Goal: Task Accomplishment & Management: Use online tool/utility

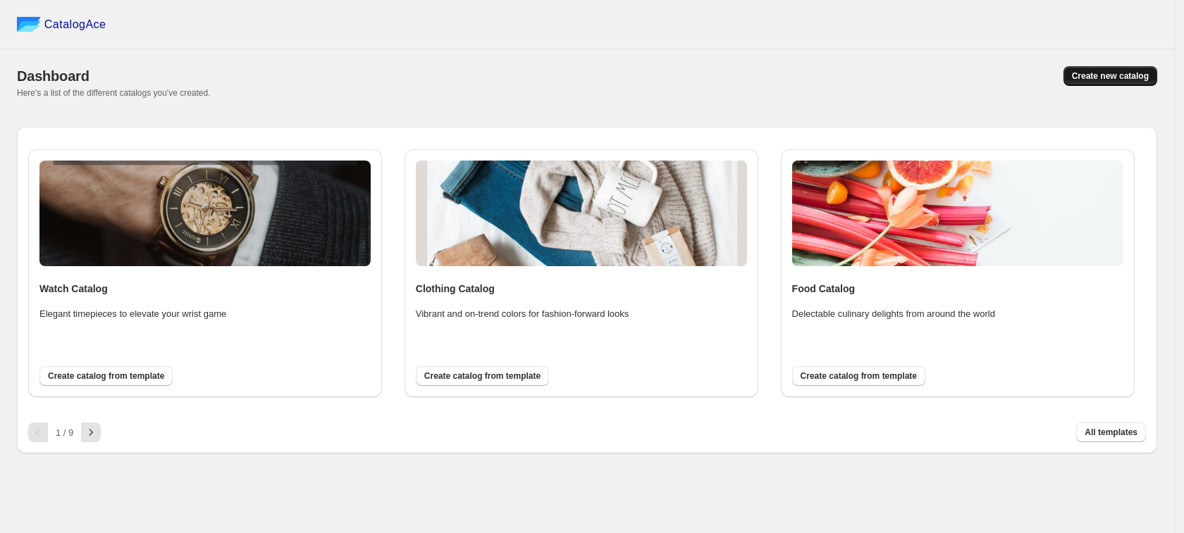
click at [1098, 73] on span "Create new catalog" at bounding box center [1110, 75] width 77 height 11
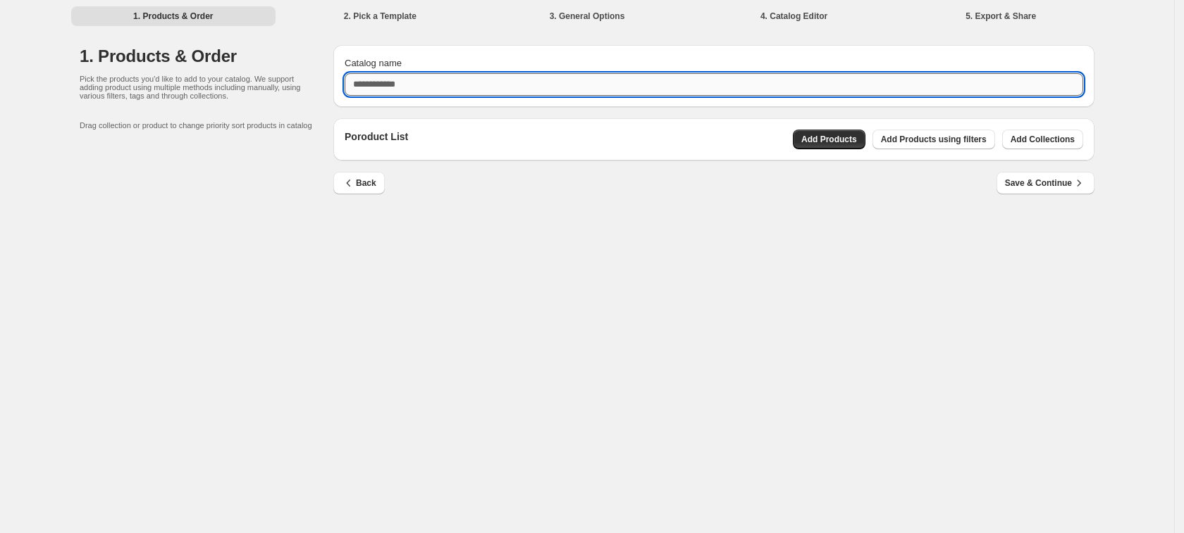
click at [505, 92] on input "Catalog name" at bounding box center [714, 84] width 739 height 23
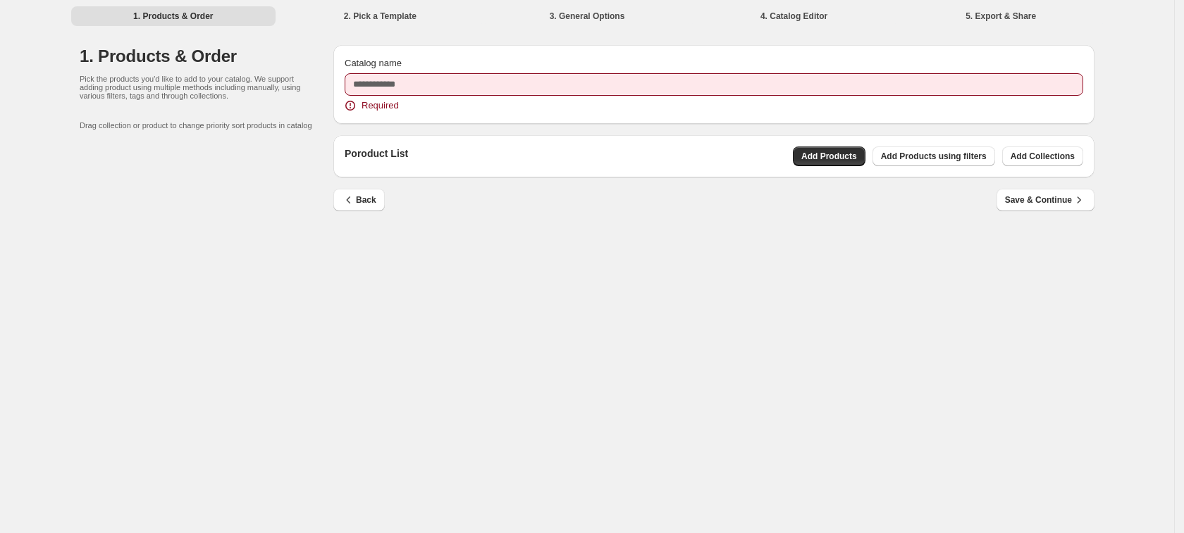
click at [762, 300] on div "1. Products & Order 2. Pick a Template 3. General Options 4. Catalog Editor 5. …" at bounding box center [587, 266] width 1174 height 533
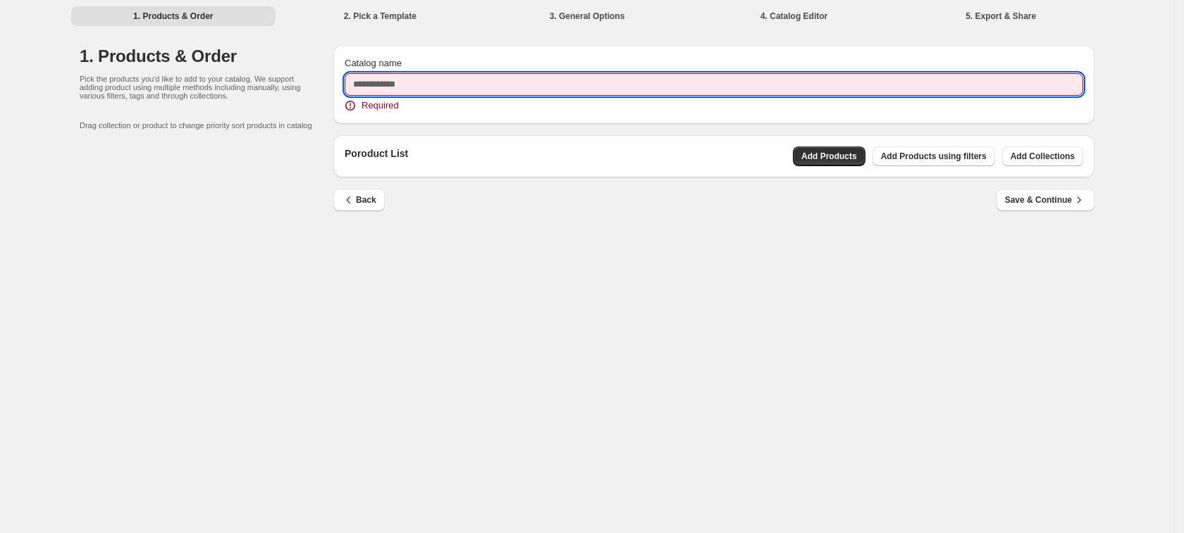
click at [603, 82] on input "Catalog name" at bounding box center [714, 84] width 739 height 23
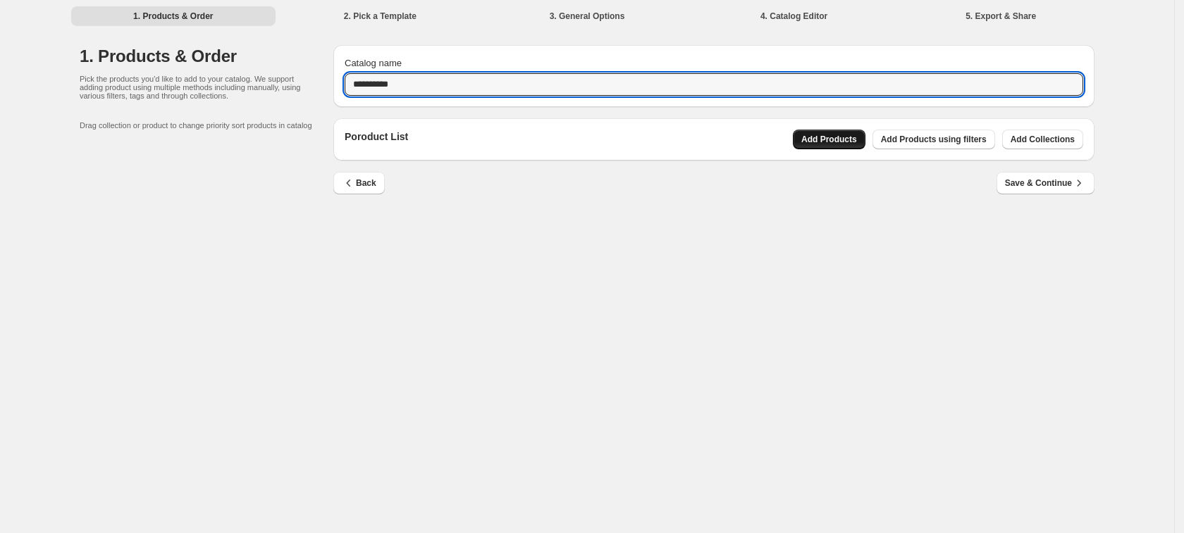
type input "**********"
click at [851, 142] on span "Add Products" at bounding box center [829, 139] width 56 height 11
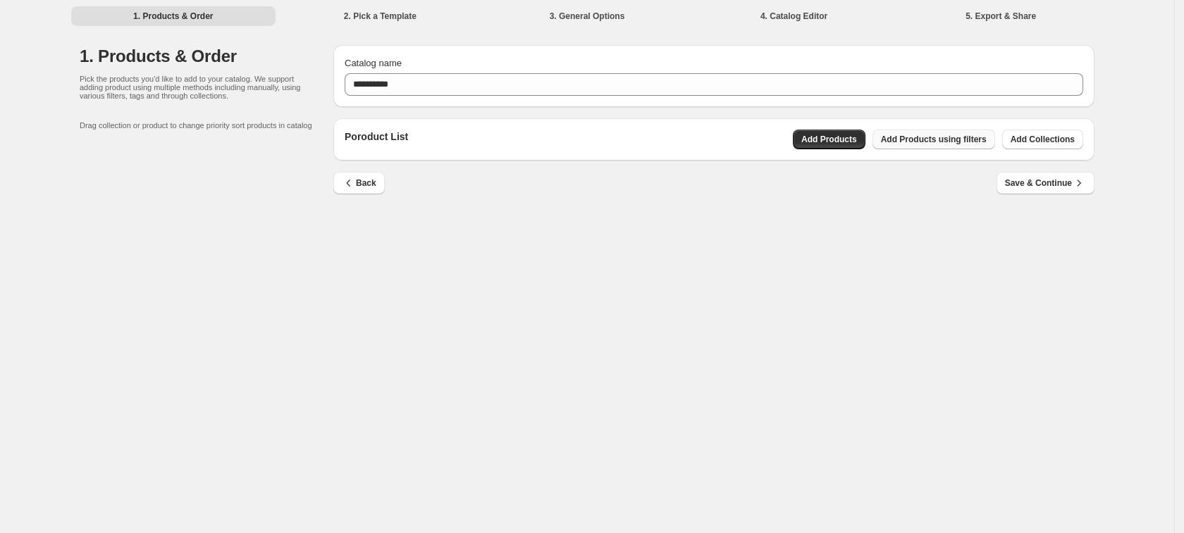
click at [929, 139] on span "Add Products using filters" at bounding box center [934, 139] width 106 height 11
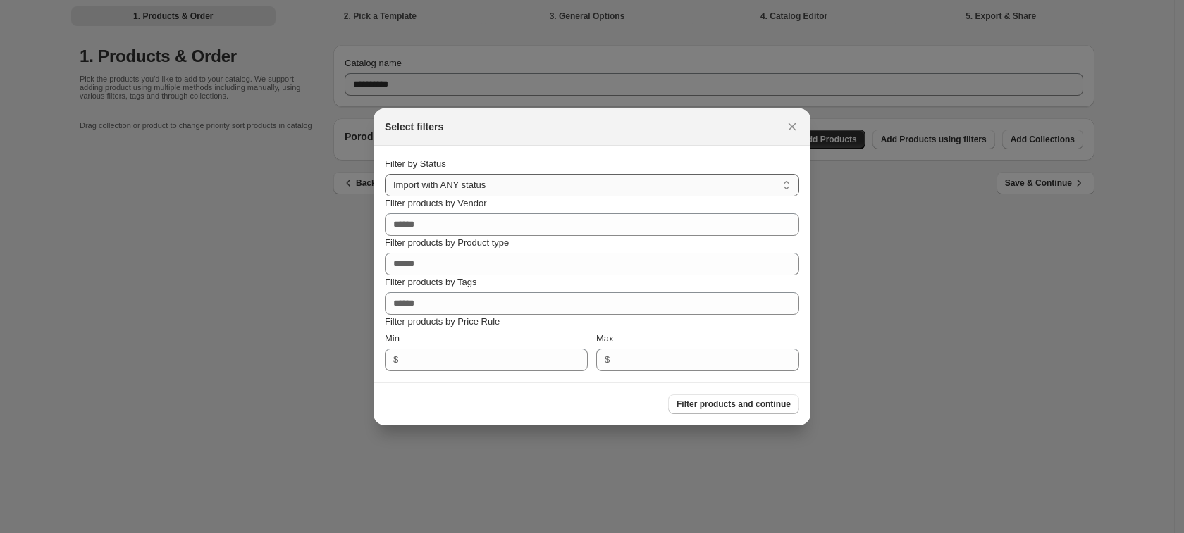
click at [527, 188] on select "**********" at bounding box center [592, 185] width 414 height 23
select select "******"
click at [385, 174] on select "**********" at bounding box center [592, 185] width 414 height 23
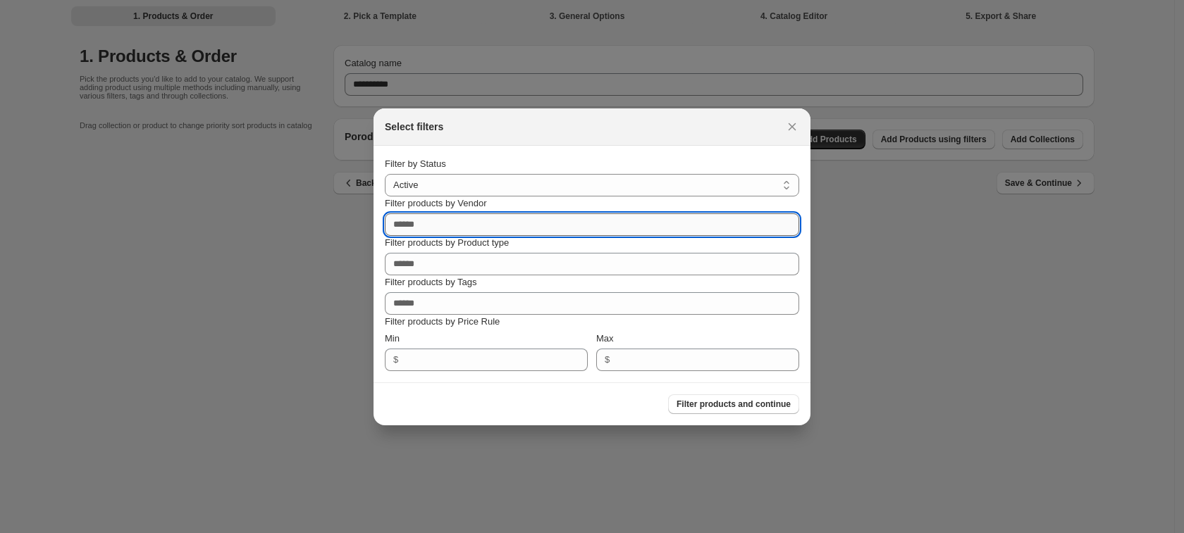
click at [483, 220] on input "Filter products by Vendor" at bounding box center [592, 225] width 414 height 23
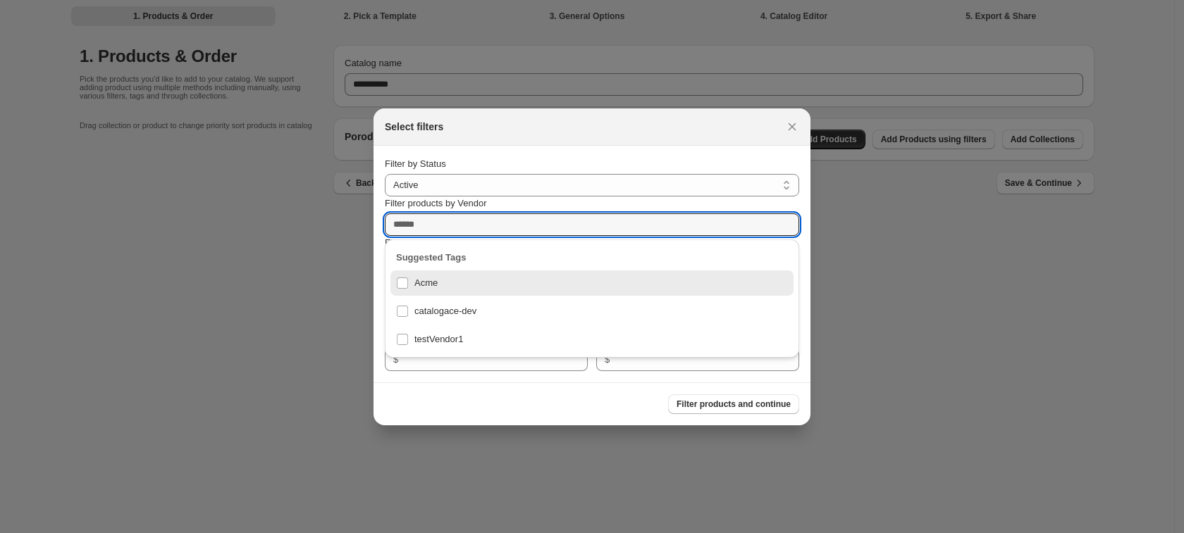
click at [403, 286] on div "Acme" at bounding box center [592, 283] width 392 height 20
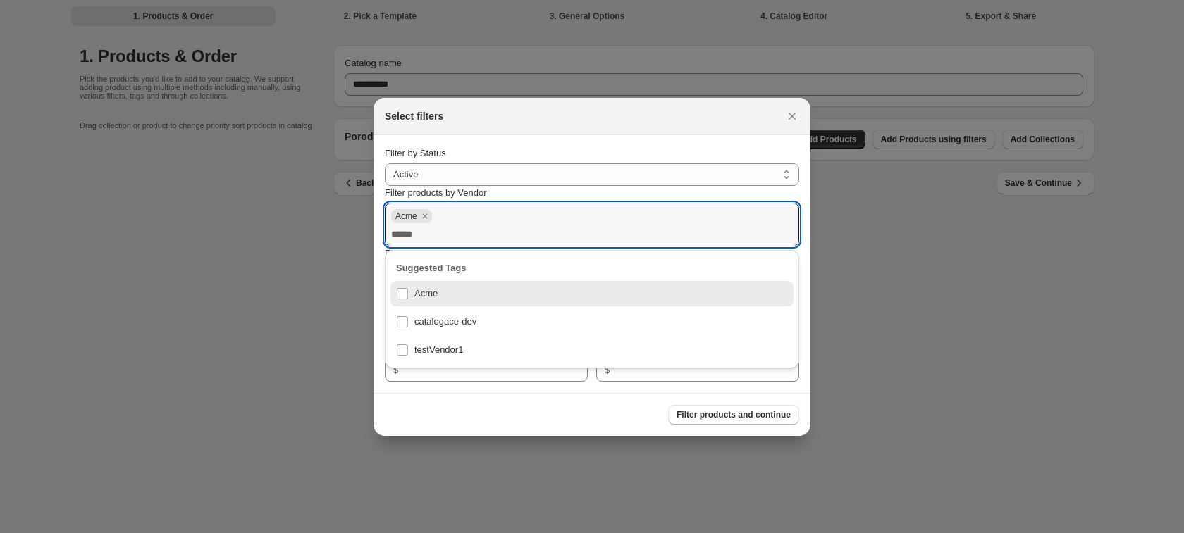
click at [606, 193] on div "Filter products by Vendor" at bounding box center [592, 193] width 414 height 14
drag, startPoint x: 478, startPoint y: 408, endPoint x: 480, endPoint y: 392, distance: 16.3
click at [479, 408] on div "Filter products and continue" at bounding box center [586, 409] width 426 height 31
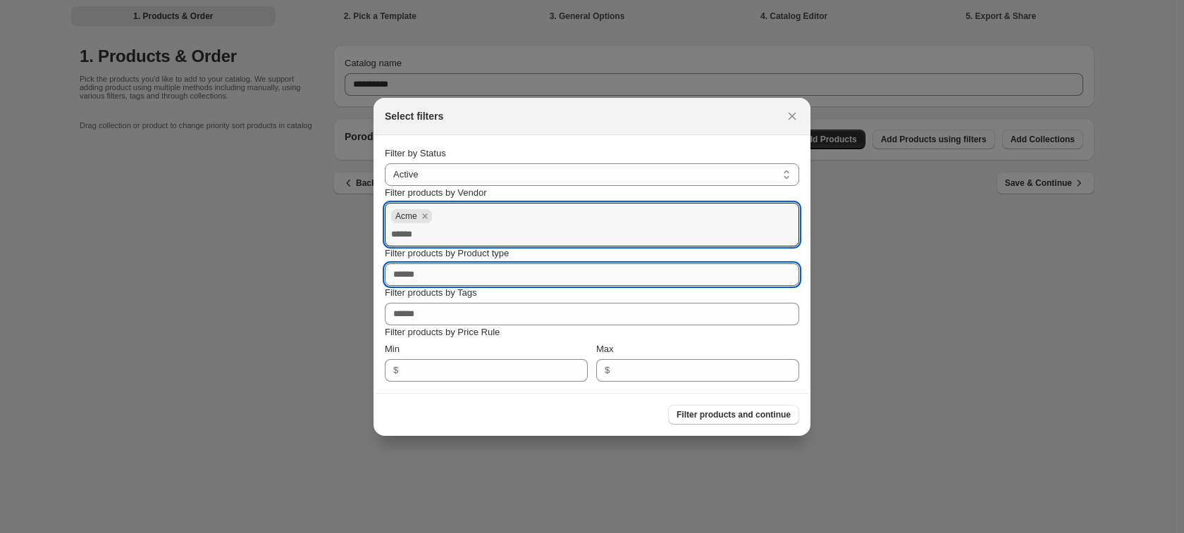
click at [460, 276] on input "Filter products by Product type" at bounding box center [592, 275] width 414 height 23
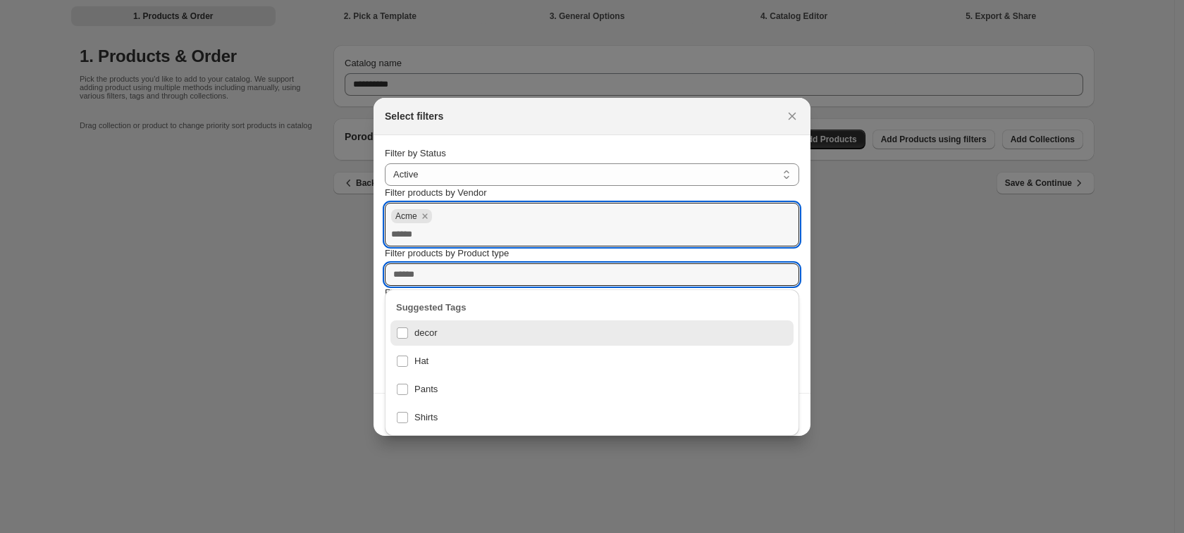
click at [376, 398] on div "Filter products and continue" at bounding box center [586, 409] width 426 height 31
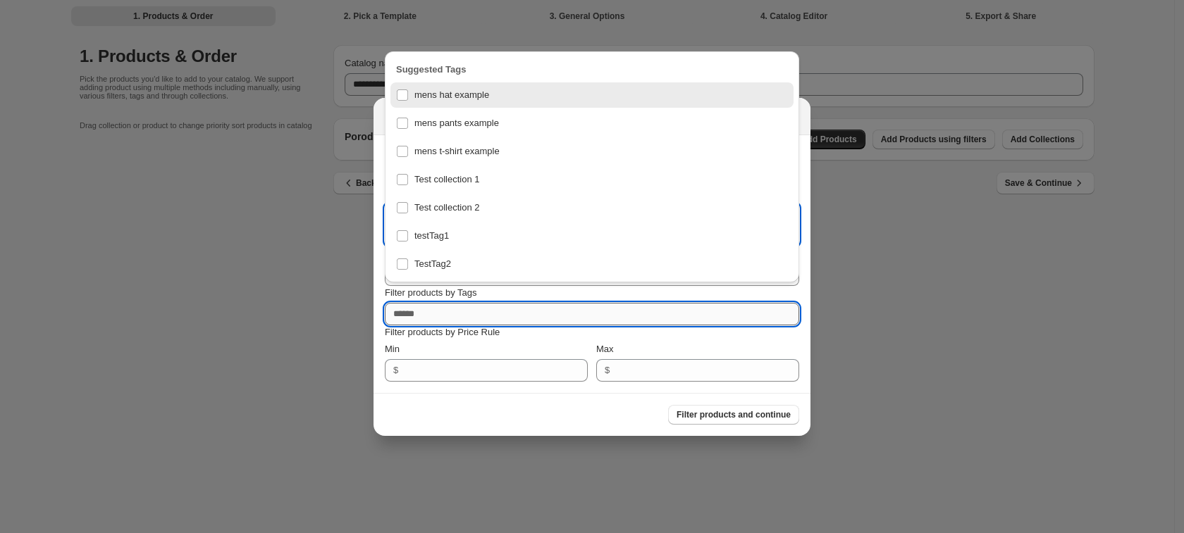
click at [468, 310] on input "Filter products by Tags" at bounding box center [592, 314] width 414 height 23
click at [491, 416] on div "Filter products and continue" at bounding box center [586, 409] width 426 height 31
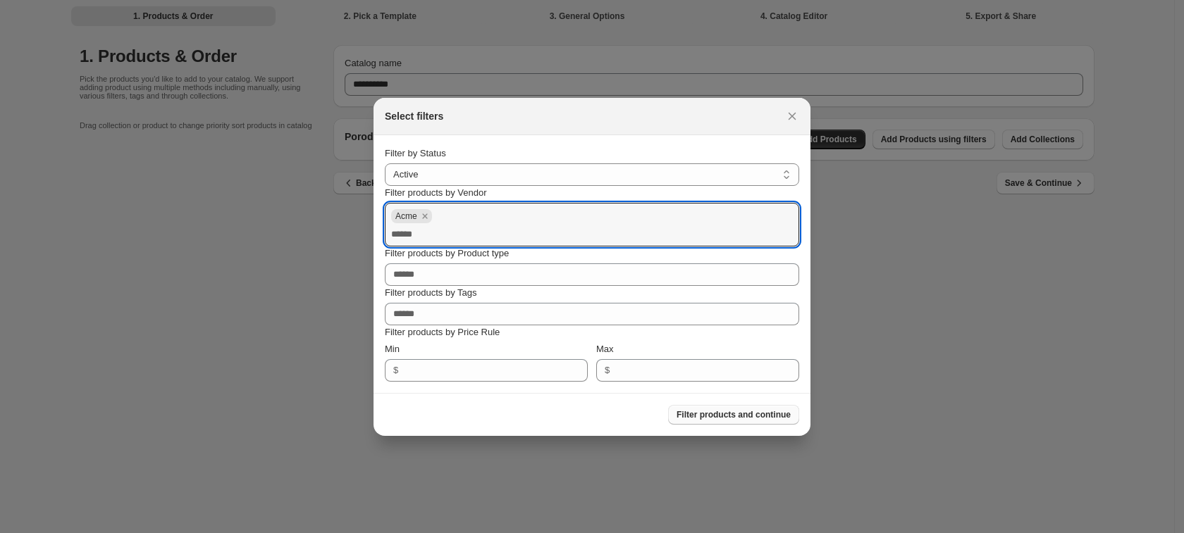
click at [728, 418] on span "Filter products and continue" at bounding box center [734, 414] width 114 height 11
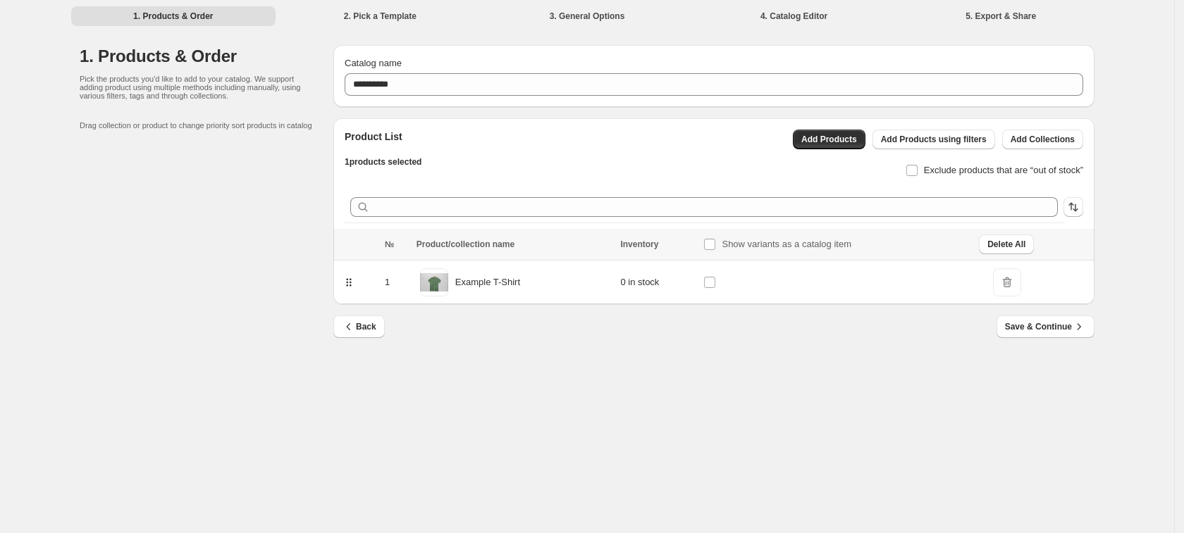
click at [1008, 285] on span "DeleteIcon" at bounding box center [1007, 282] width 28 height 28
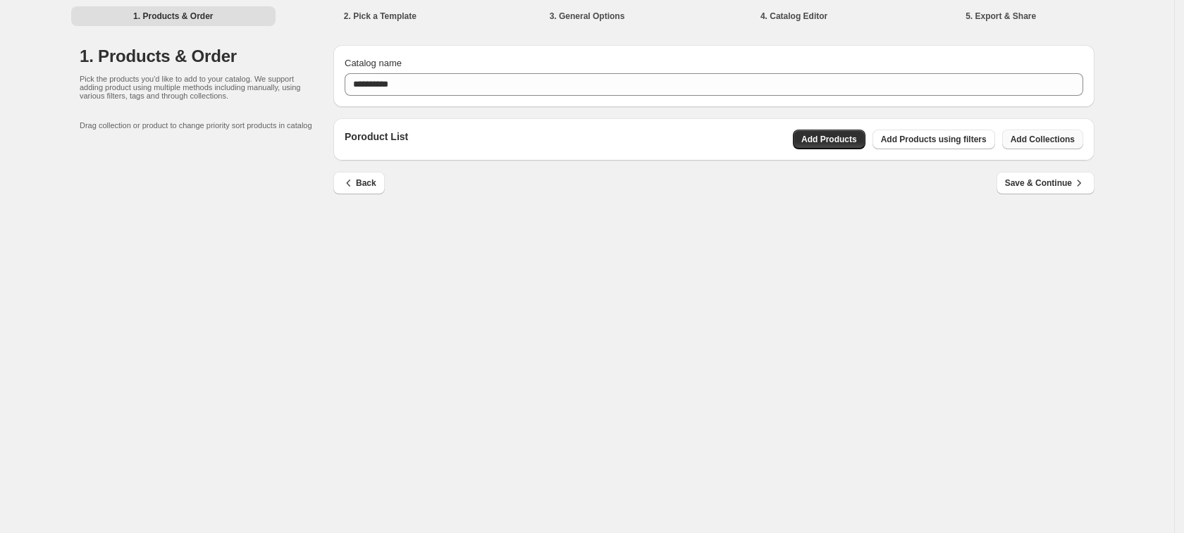
click at [1064, 140] on span "Add Collections" at bounding box center [1043, 139] width 64 height 11
click at [846, 133] on button "Add Products" at bounding box center [829, 140] width 73 height 20
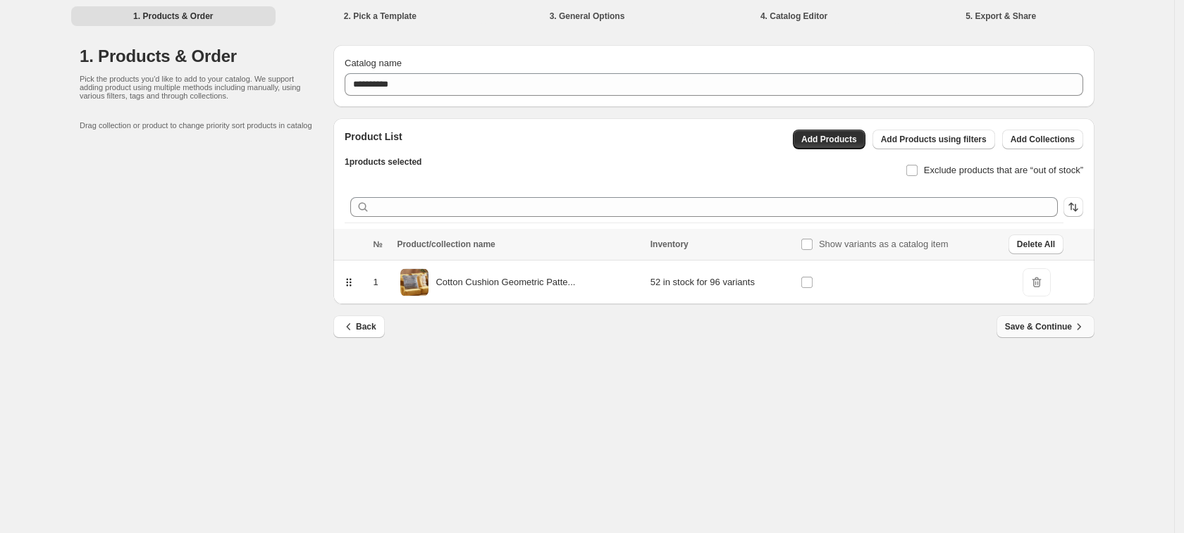
click at [1042, 327] on span "Save & Continue" at bounding box center [1045, 327] width 81 height 14
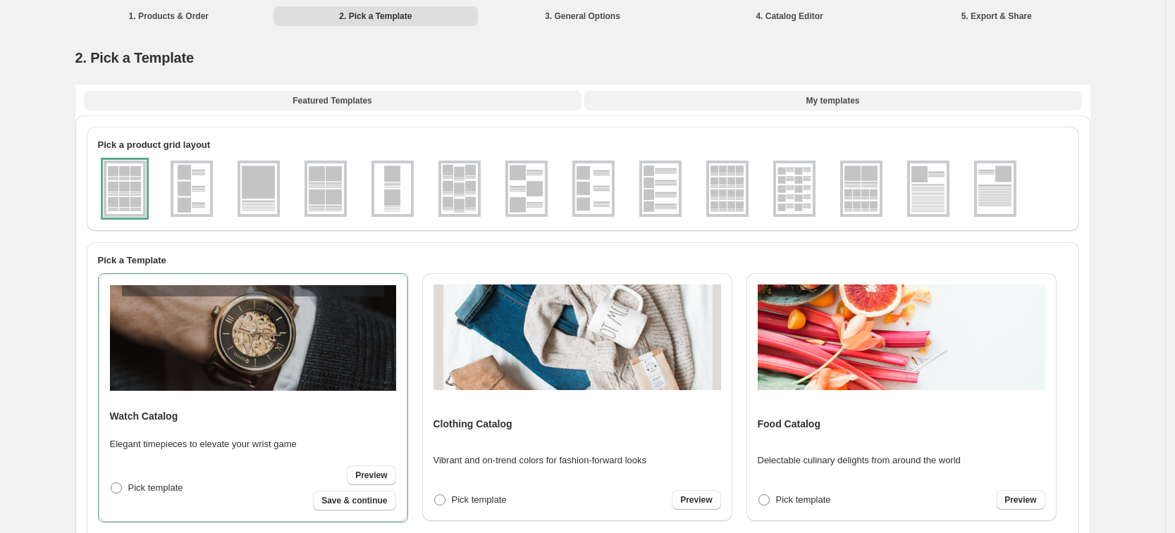
click at [784, 99] on button "My templates" at bounding box center [833, 101] width 498 height 20
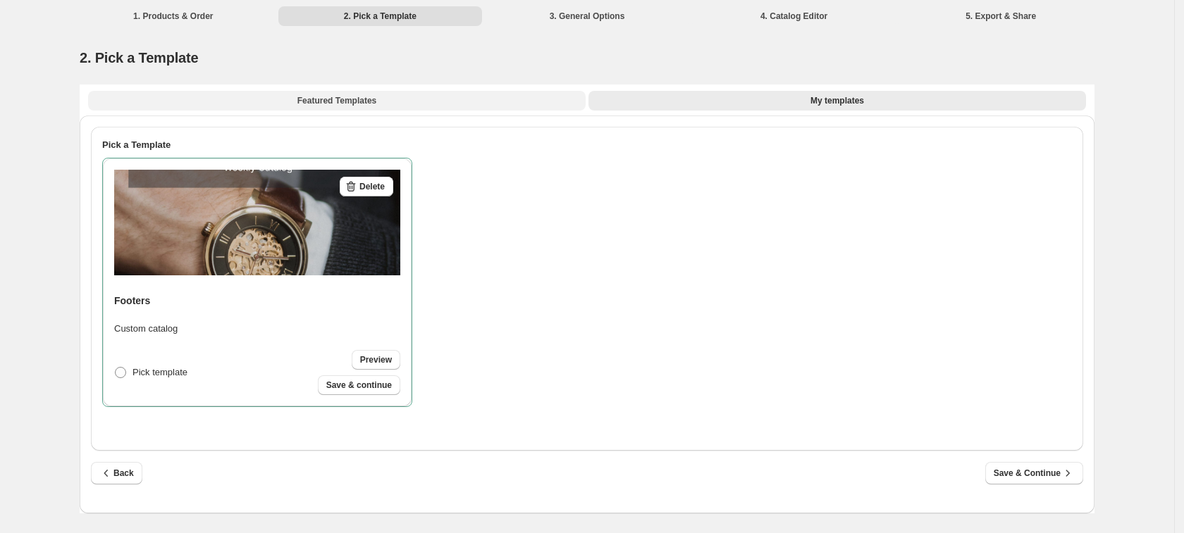
click at [313, 109] on button "Featured Templates" at bounding box center [337, 101] width 498 height 20
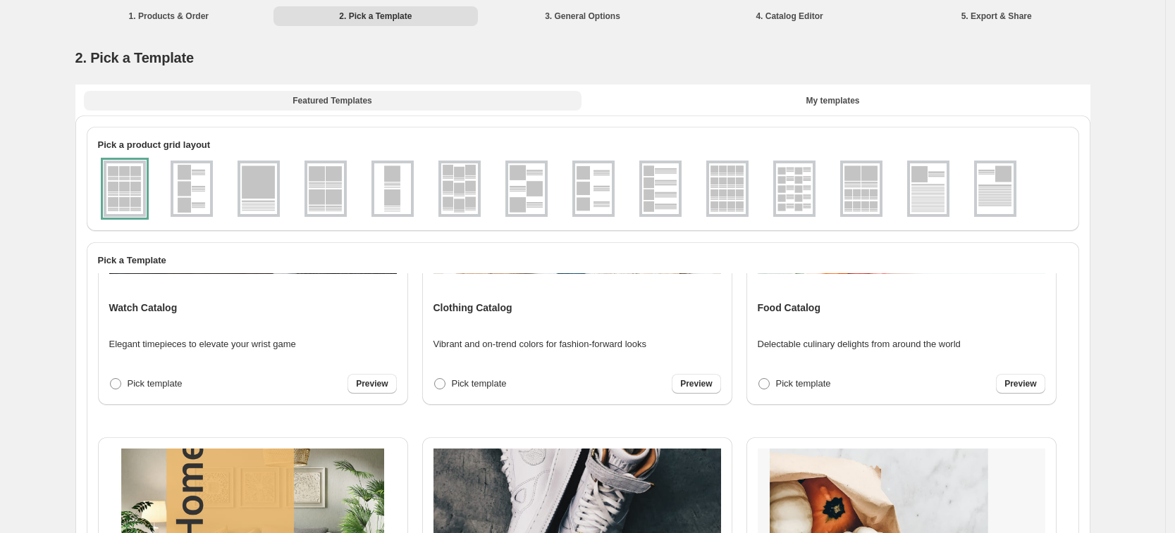
scroll to position [88, 0]
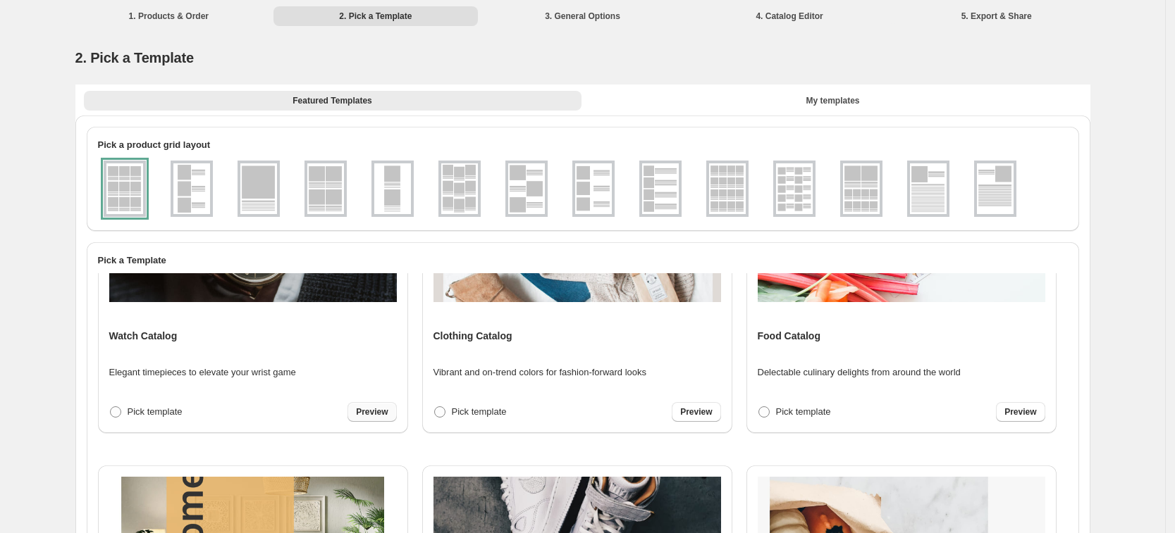
click at [368, 418] on link "Preview" at bounding box center [371, 412] width 49 height 20
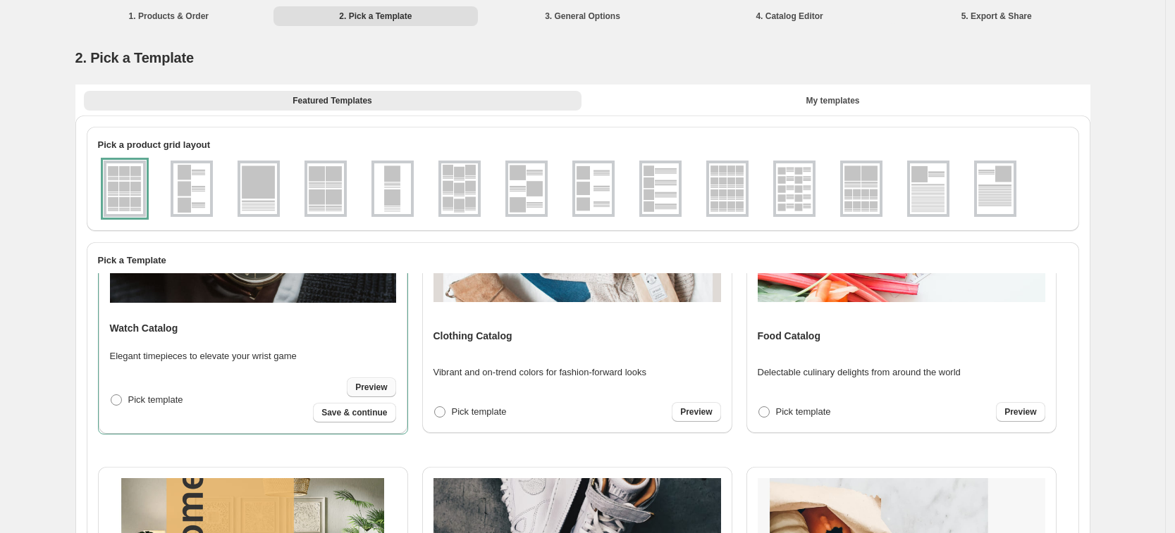
scroll to position [89, 0]
click at [354, 412] on span "Save & continue" at bounding box center [354, 412] width 66 height 11
select select "**********"
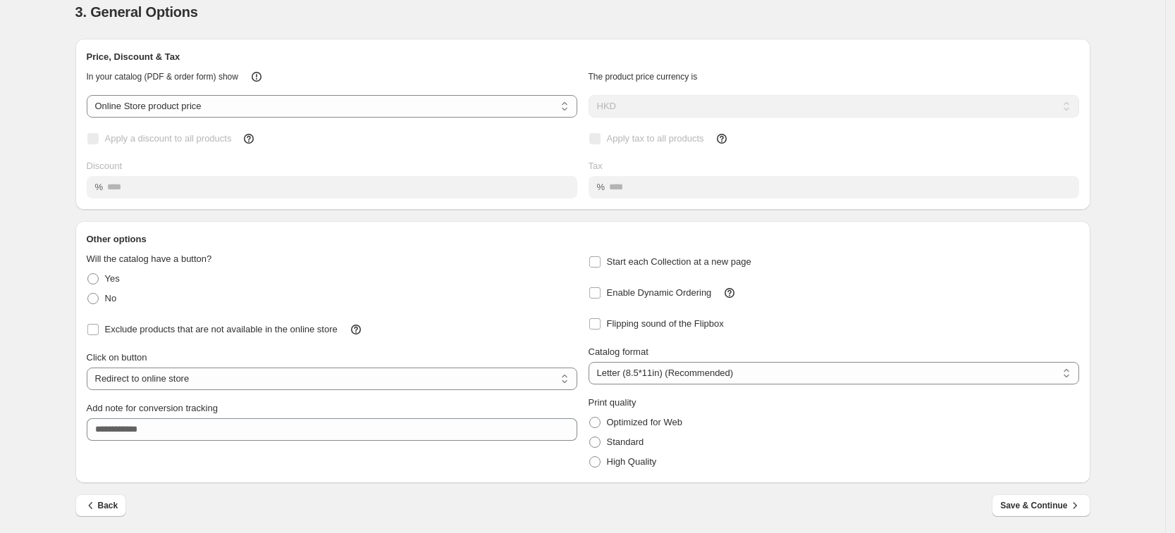
scroll to position [48, 0]
click at [1039, 500] on span "Save & Continue" at bounding box center [1040, 504] width 81 height 14
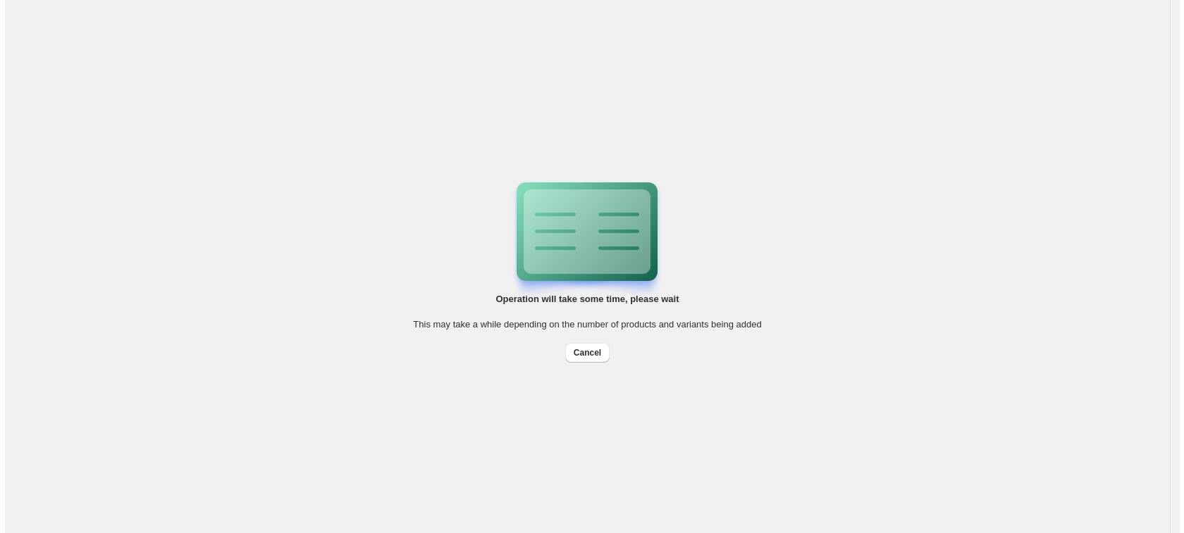
scroll to position [0, 0]
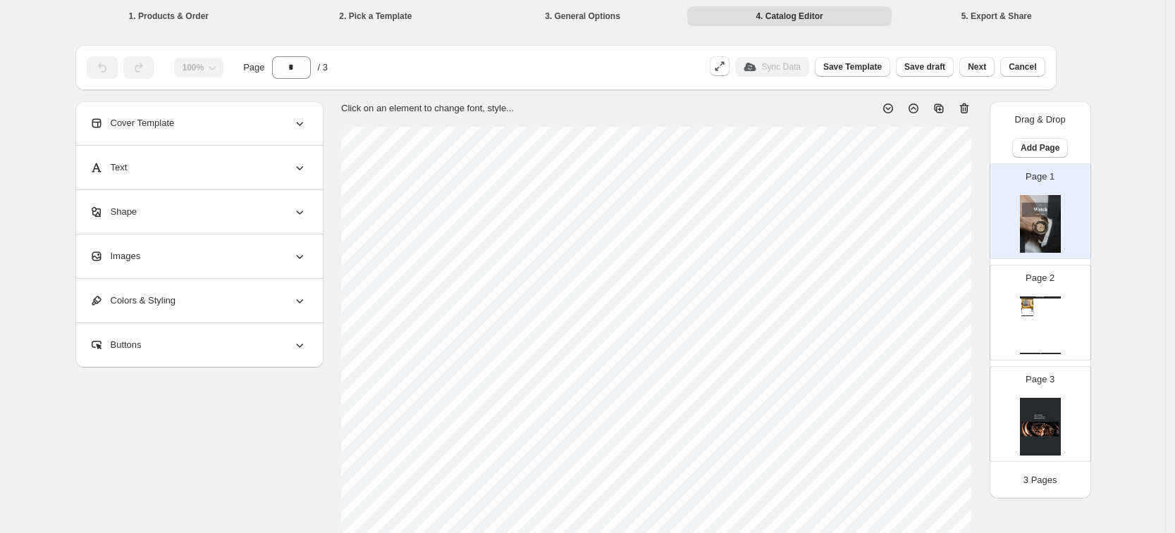
click at [1077, 324] on div "Page 2 Watch Catalog Cotton Cushion Geometric Pattern 45 x 45 cm Beige and Blue…" at bounding box center [1034, 307] width 89 height 94
type input "*"
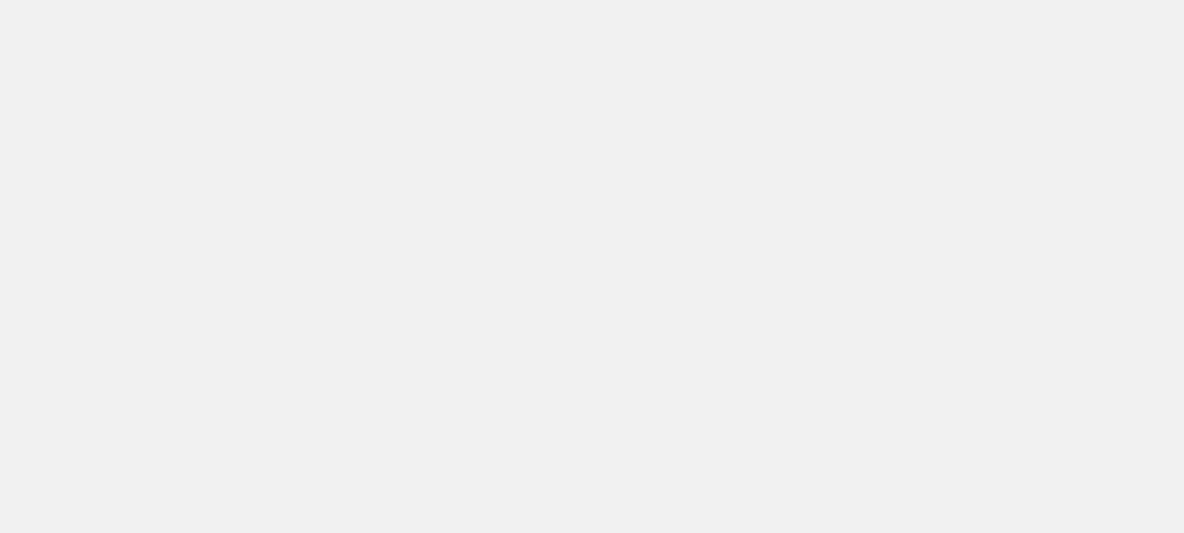
click at [999, 342] on body at bounding box center [592, 266] width 1184 height 533
